Goal: Transaction & Acquisition: Purchase product/service

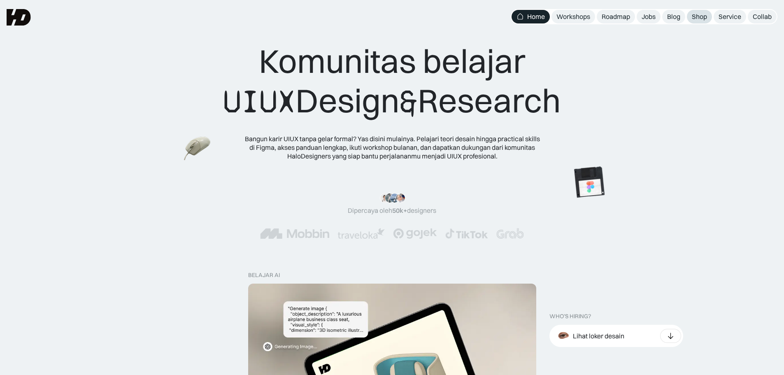
click at [708, 19] on link "Shop" at bounding box center [699, 17] width 25 height 14
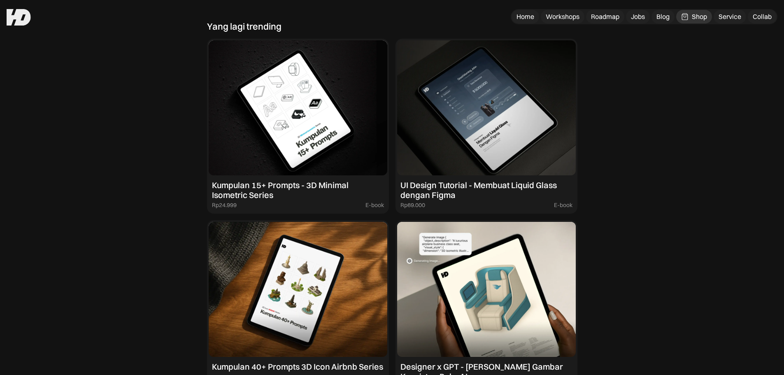
scroll to position [741, 0]
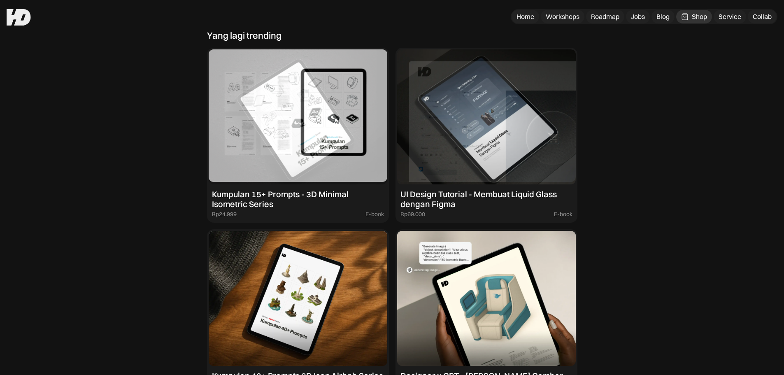
click at [370, 133] on img at bounding box center [298, 116] width 179 height 135
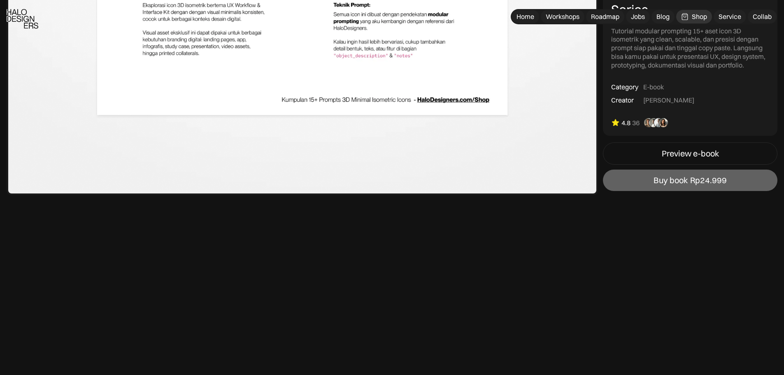
scroll to position [2140, 0]
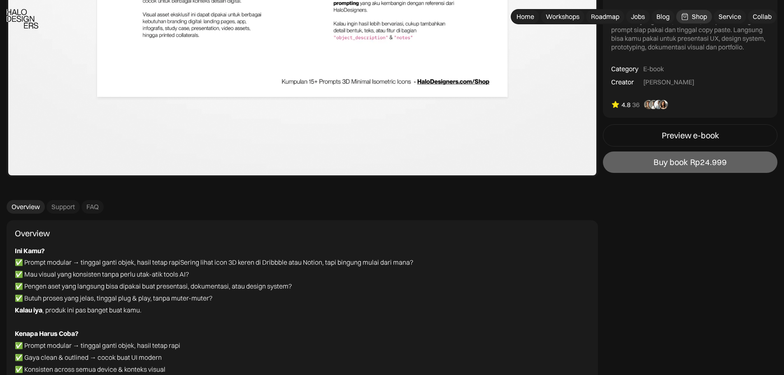
drag, startPoint x: 647, startPoint y: 69, endPoint x: 460, endPoint y: 174, distance: 213.9
